Goal: Find specific page/section: Find specific page/section

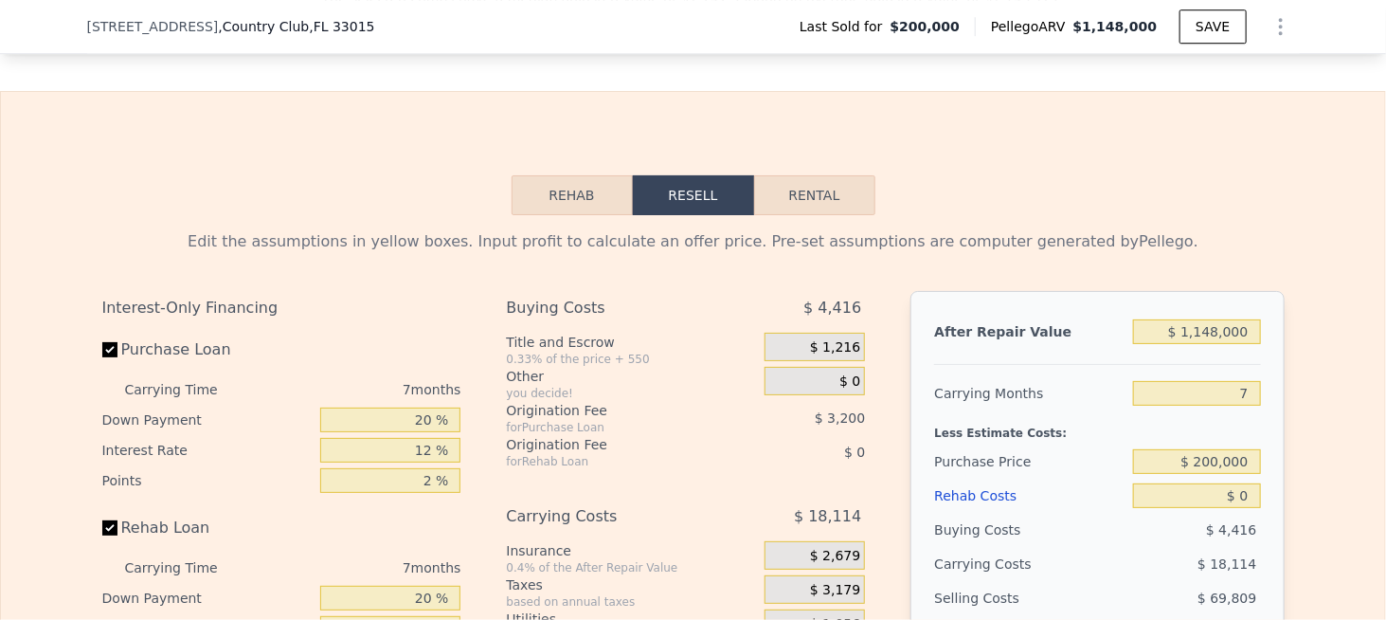
scroll to position [2361, 0]
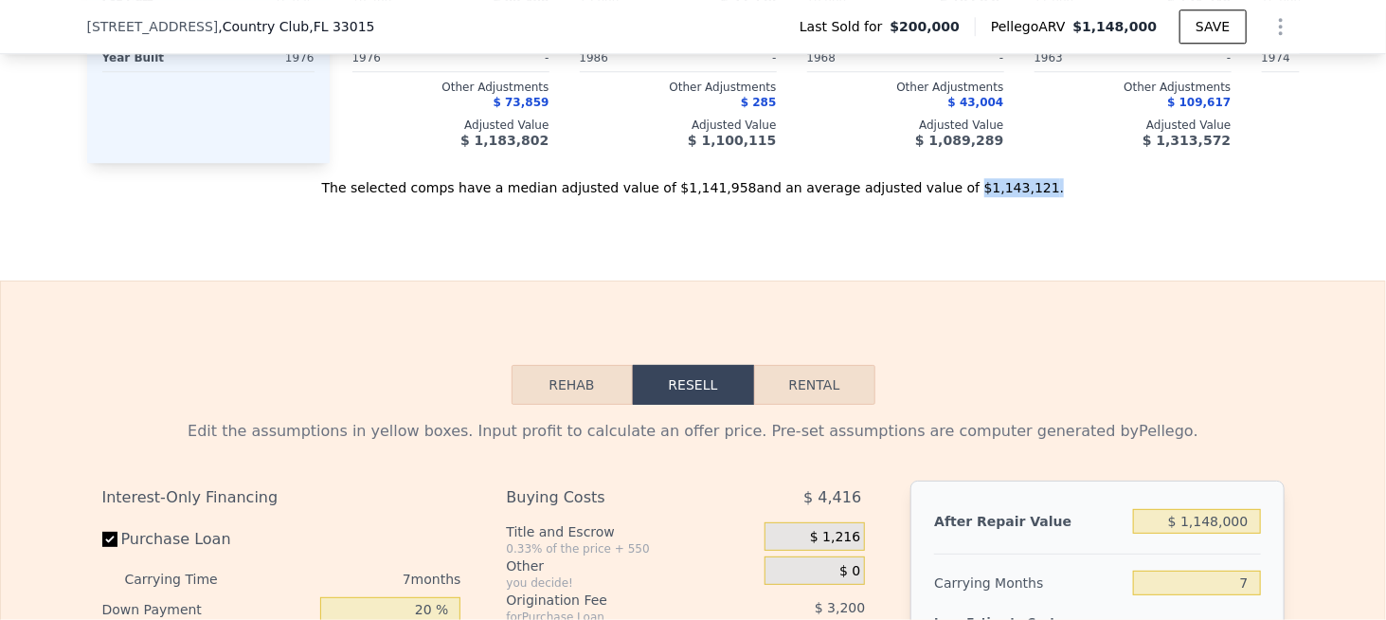
drag, startPoint x: 929, startPoint y: 209, endPoint x: 982, endPoint y: 225, distance: 55.4
click at [997, 197] on div "The selected comps have a median adjusted value of $1,141,958 and an average ad…" at bounding box center [693, 180] width 1212 height 34
copy div "$1,143,121 ."
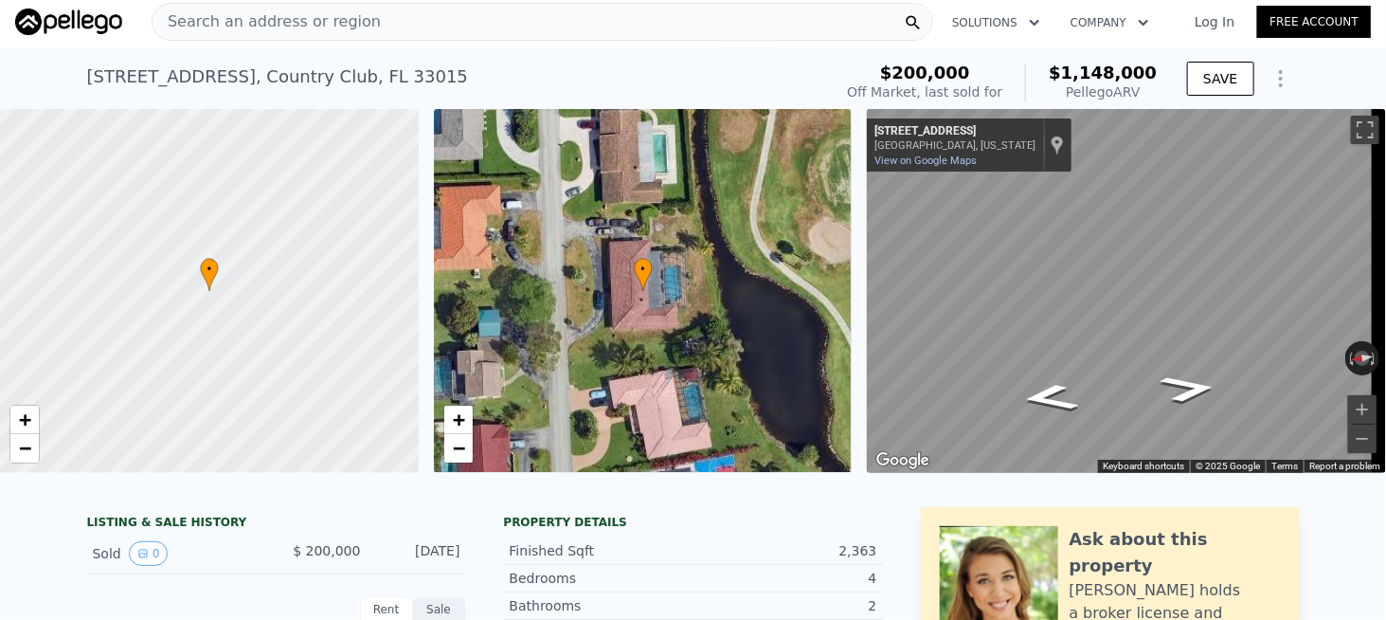
scroll to position [0, 0]
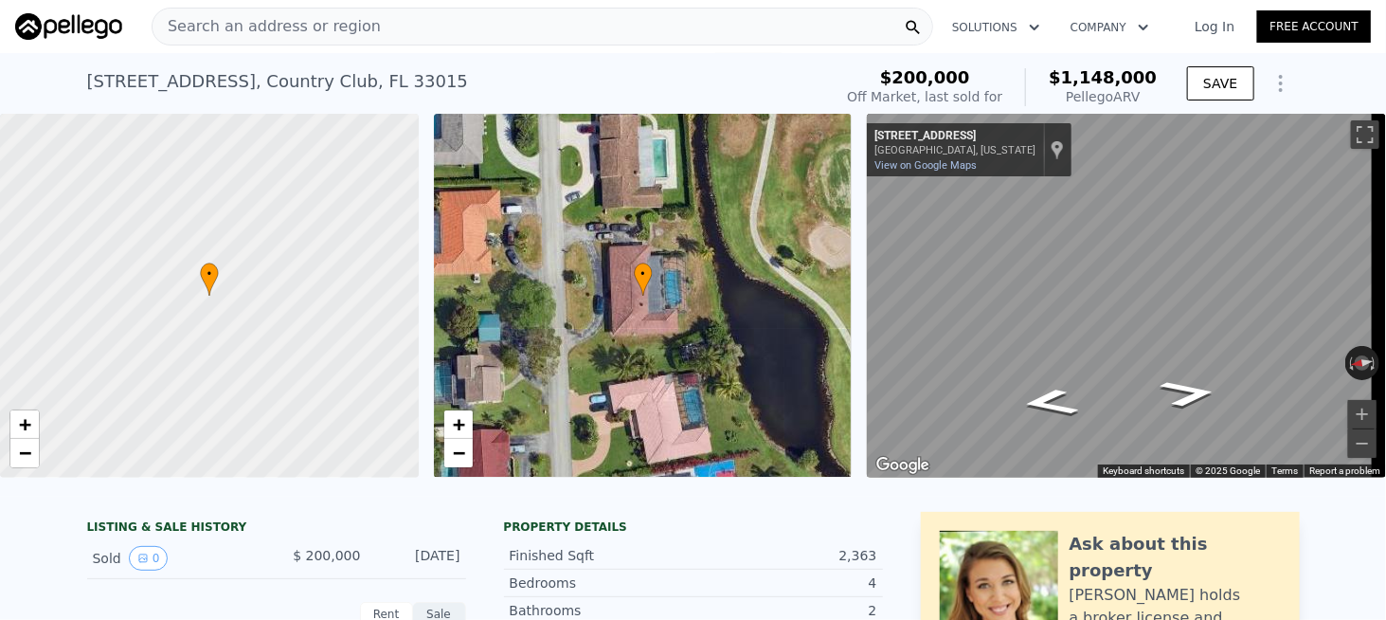
click at [256, 26] on span "Search an address or region" at bounding box center [267, 26] width 228 height 23
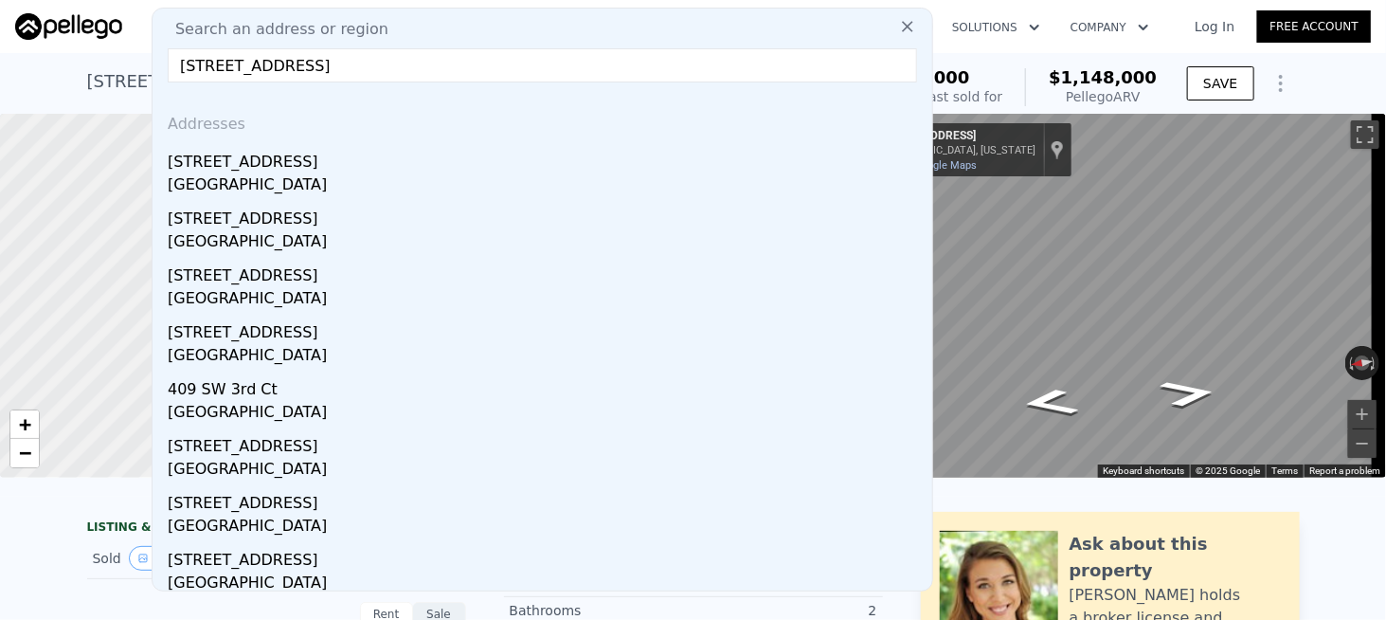
click at [464, 55] on input "[STREET_ADDRESS]" at bounding box center [542, 65] width 749 height 34
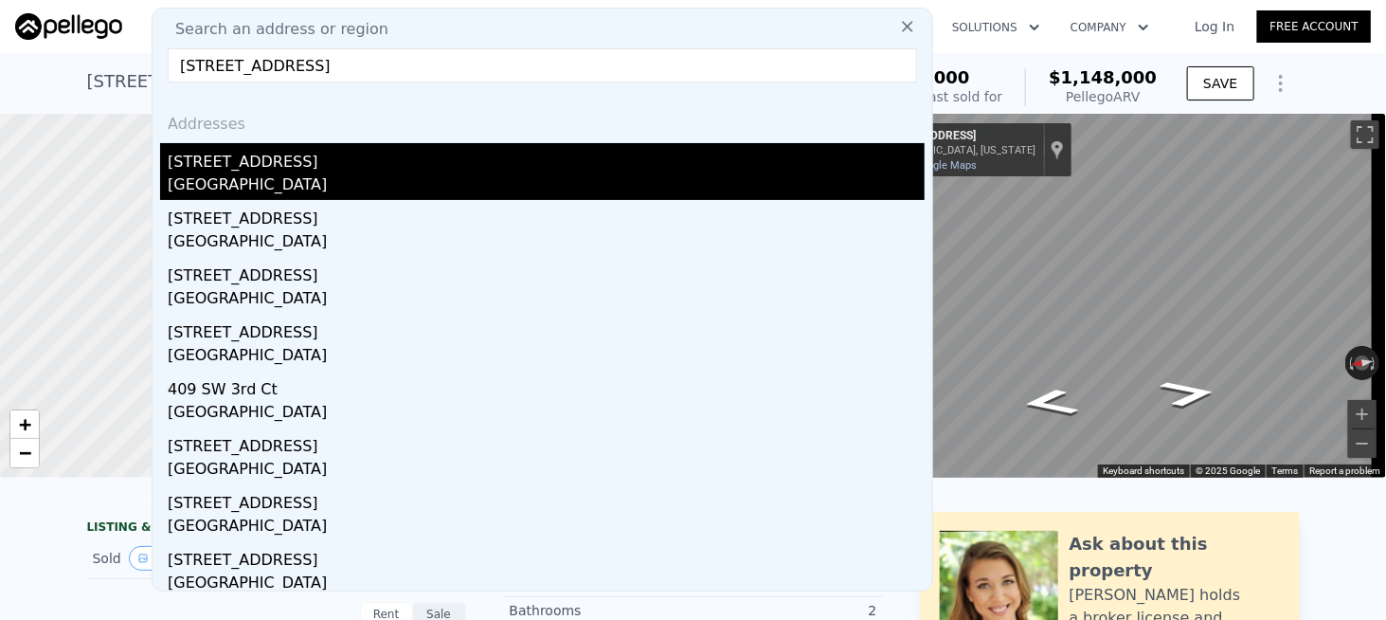
type input "[STREET_ADDRESS]"
click at [275, 162] on div "[STREET_ADDRESS]" at bounding box center [546, 158] width 757 height 30
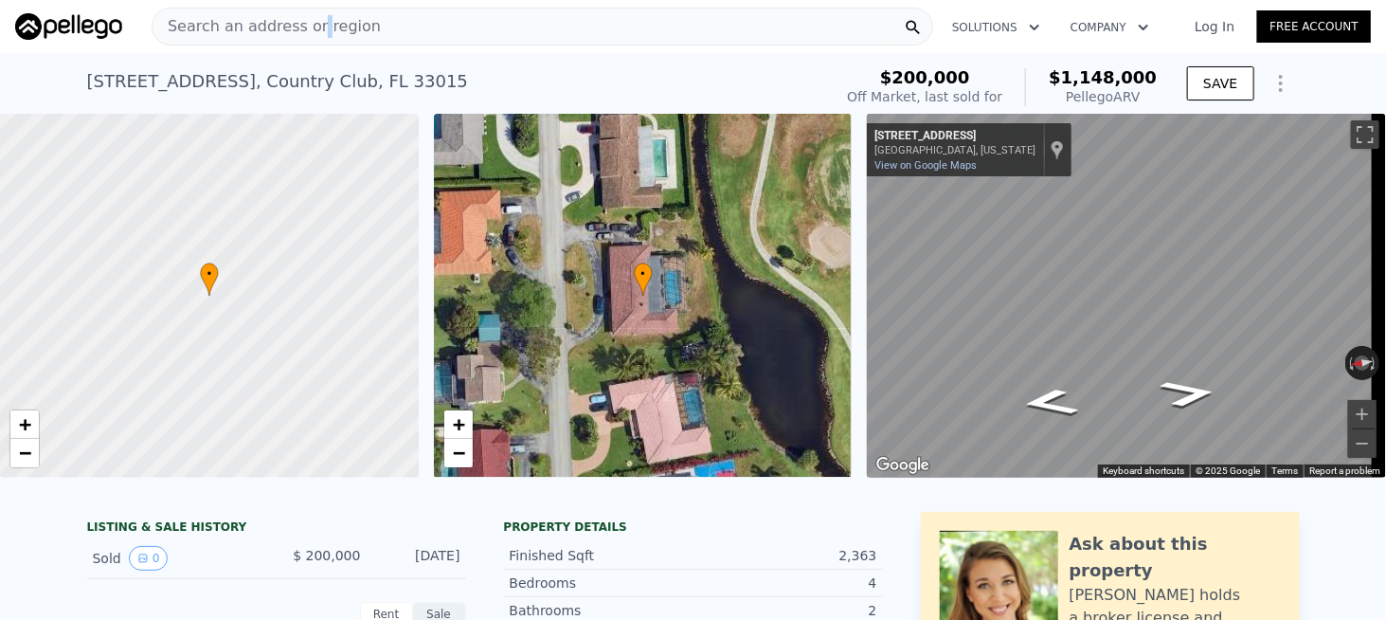
click at [307, 40] on div "Search an address or region" at bounding box center [267, 27] width 228 height 36
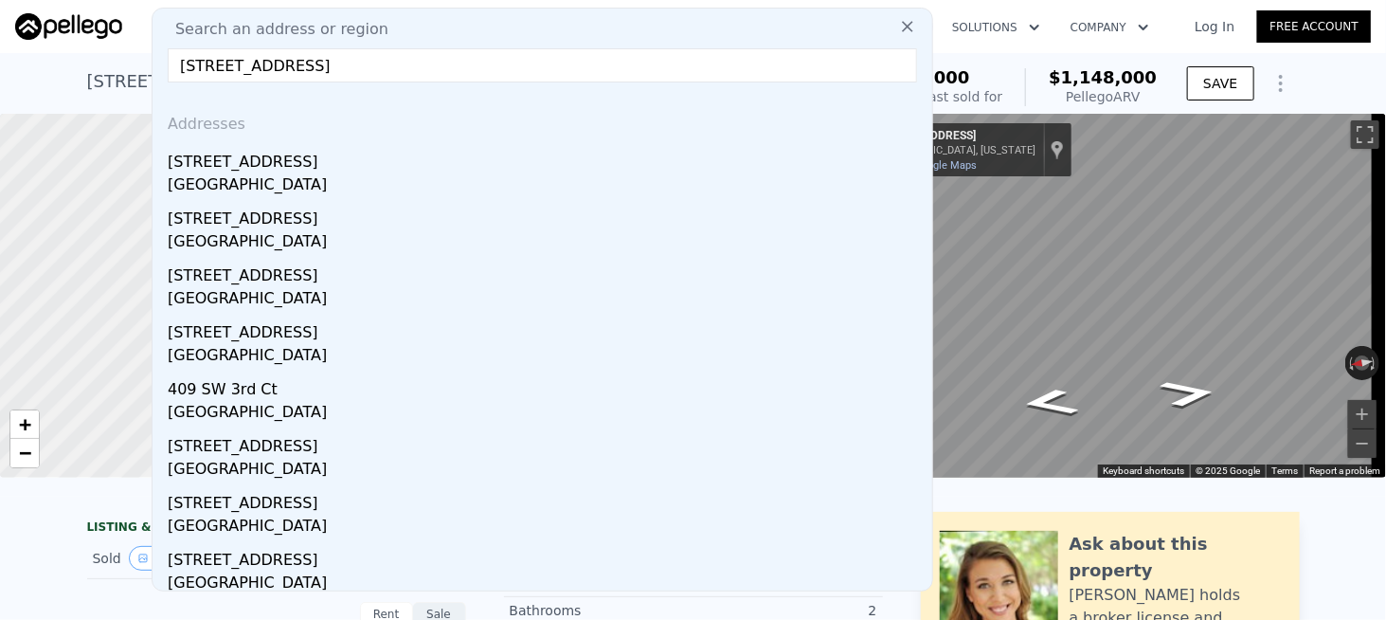
drag, startPoint x: 472, startPoint y: 68, endPoint x: 141, endPoint y: 74, distance: 330.6
paste input "[STREET_ADDRESS][PERSON_NAME]"
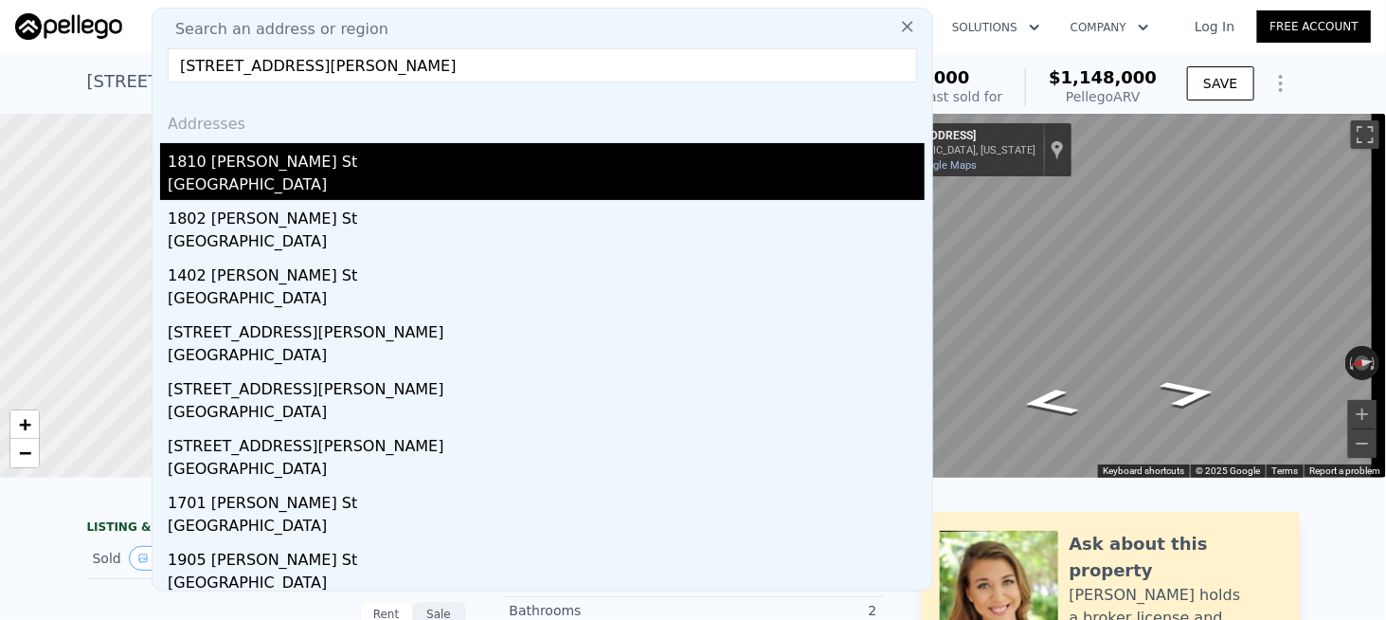
type input "[STREET_ADDRESS][PERSON_NAME]"
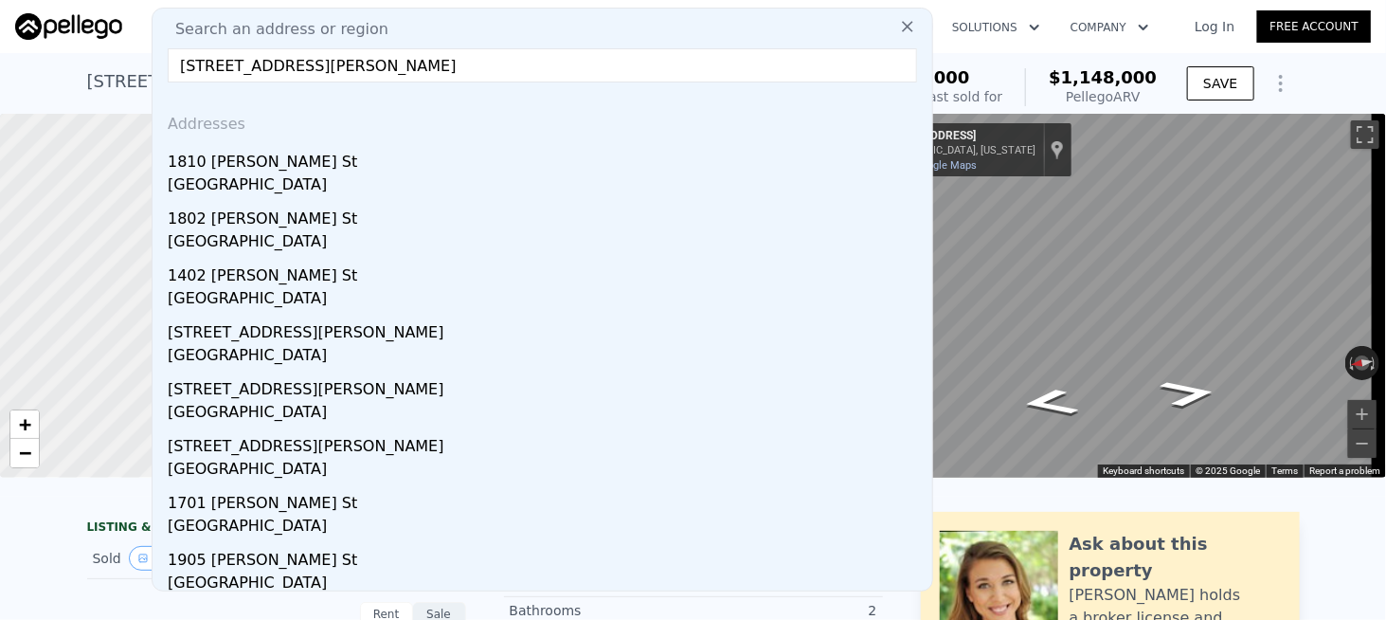
click at [254, 176] on div "[GEOGRAPHIC_DATA]" at bounding box center [546, 186] width 757 height 27
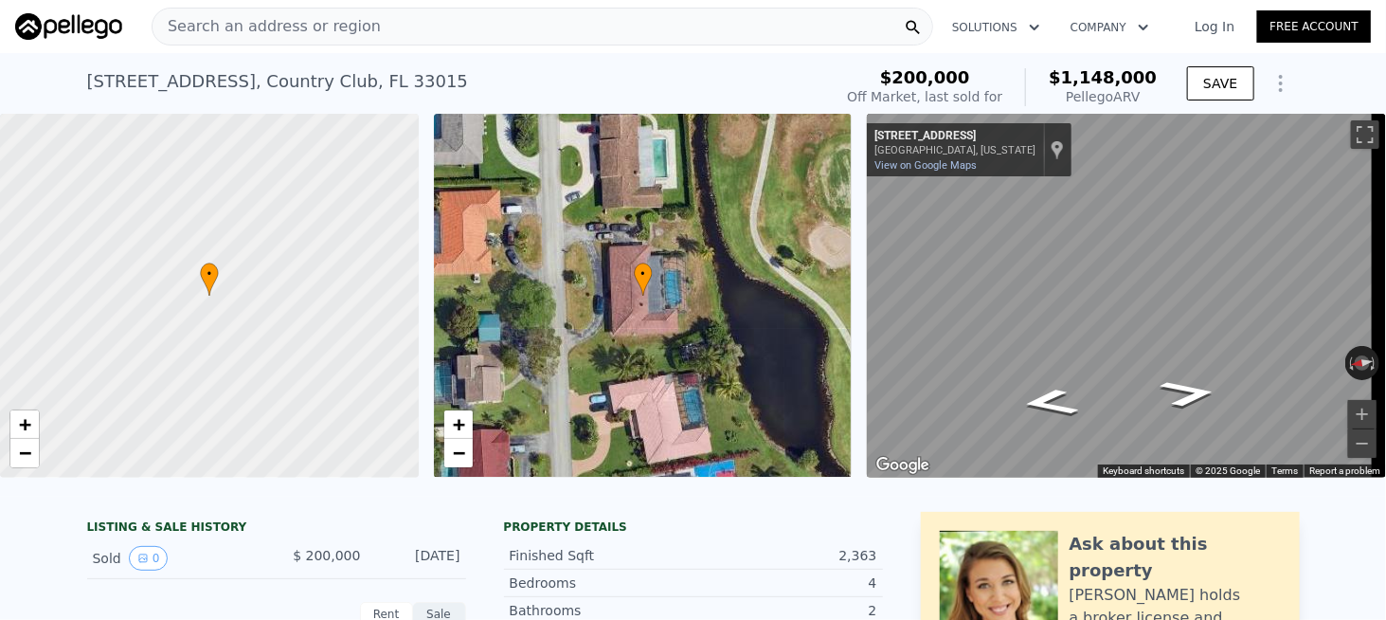
click at [323, 33] on span "Search an address or region" at bounding box center [267, 26] width 228 height 23
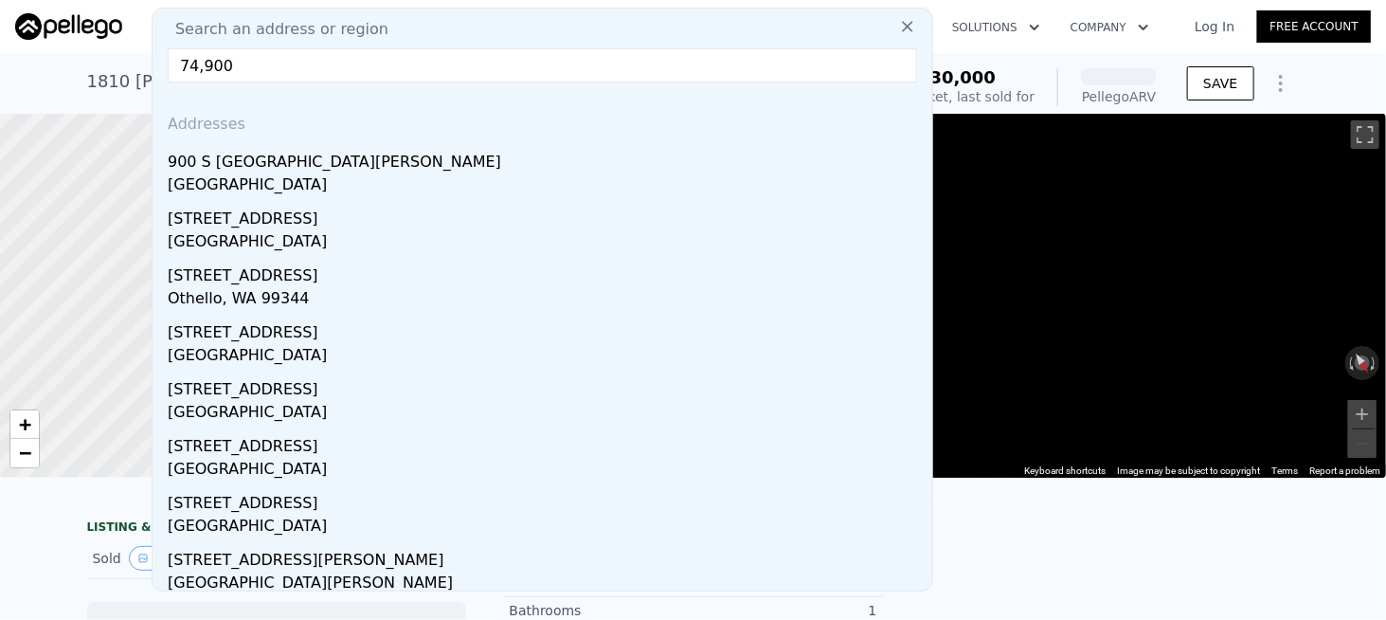
drag, startPoint x: 192, startPoint y: 68, endPoint x: 109, endPoint y: 70, distance: 83.4
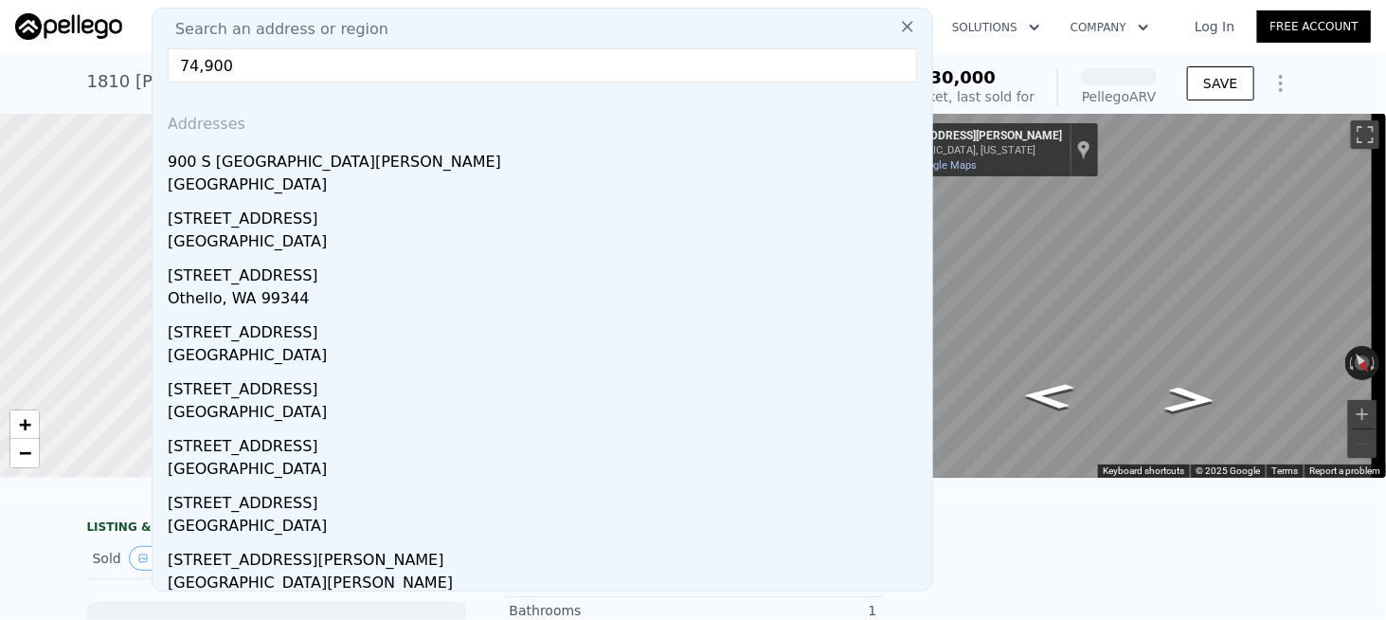
paste input "[STREET_ADDRESS][PERSON_NAME]"
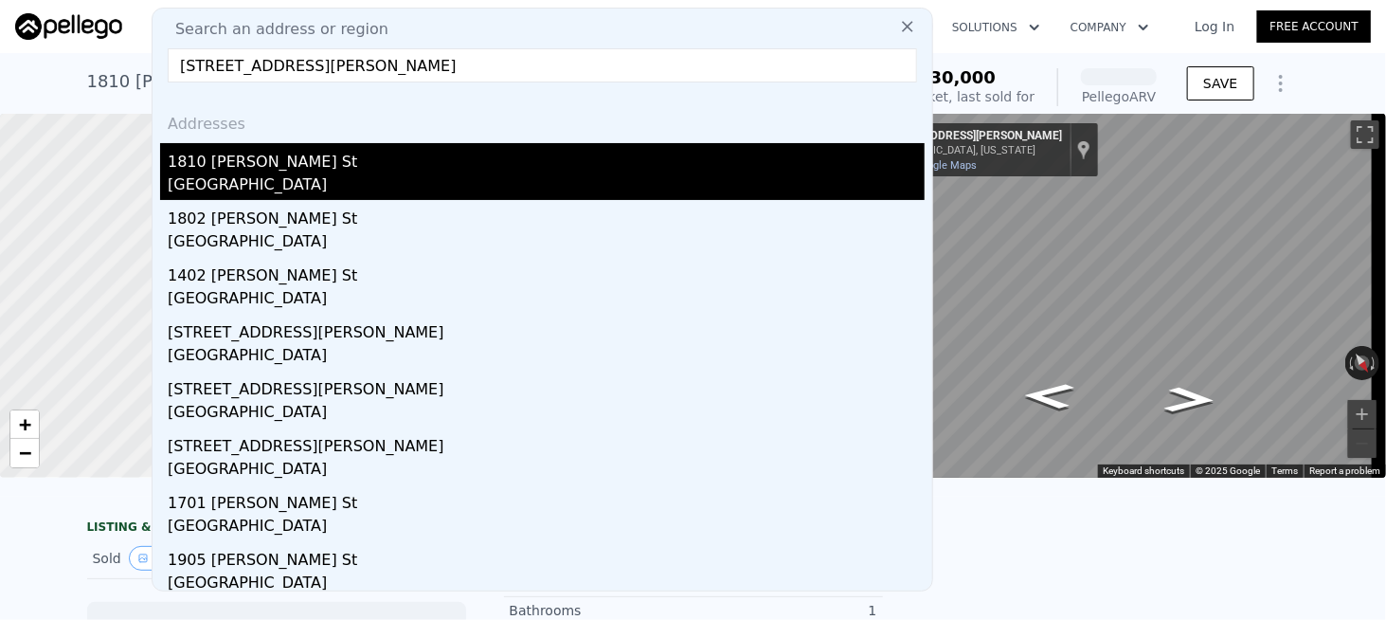
type input "[STREET_ADDRESS][PERSON_NAME]"
click at [216, 168] on div "1810 [PERSON_NAME] St" at bounding box center [546, 158] width 757 height 30
